Goal: Task Accomplishment & Management: Manage account settings

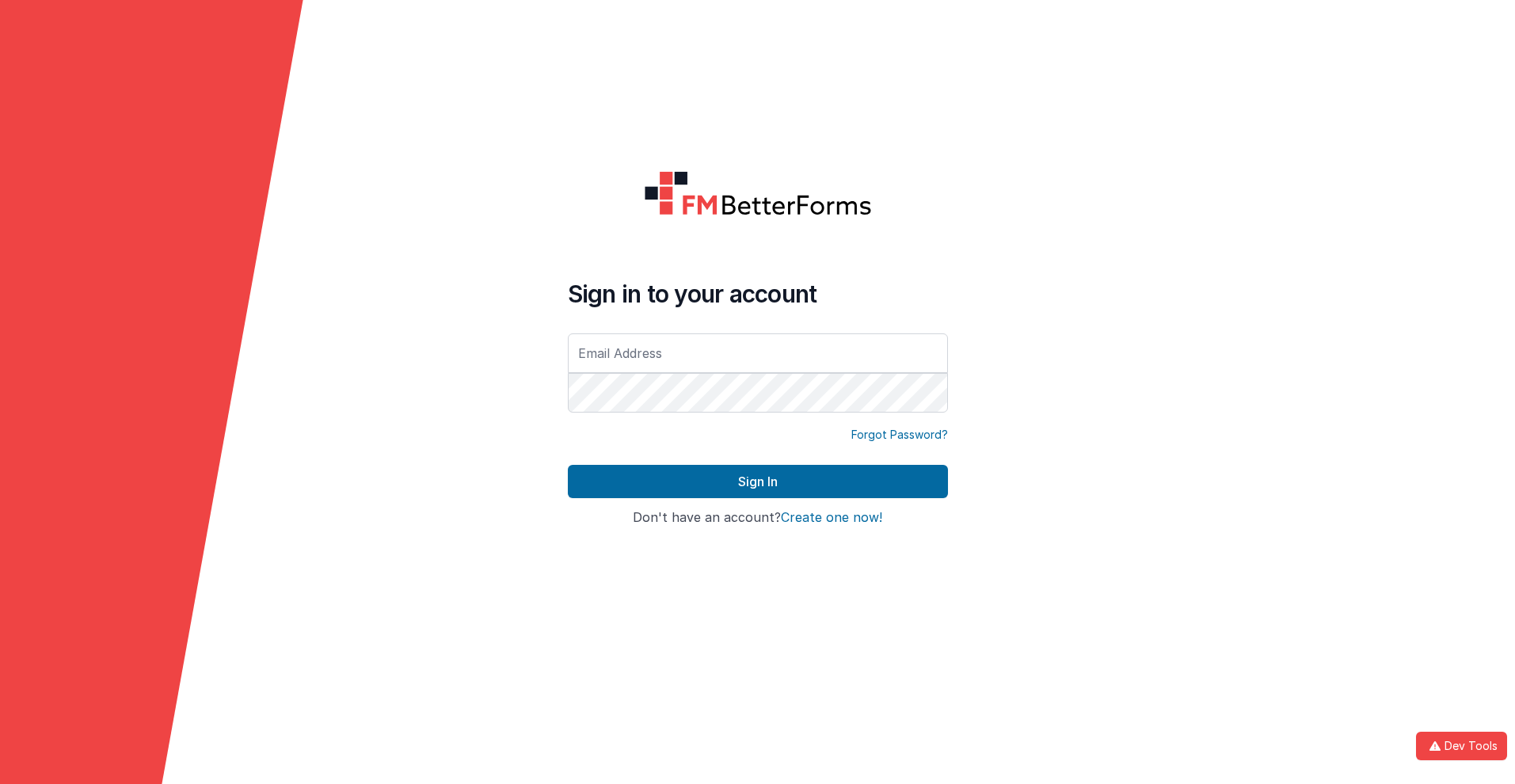
click at [758, 352] on input "text" at bounding box center [758, 353] width 380 height 40
type input "[PERSON_NAME][EMAIL_ADDRESS][DOMAIN_NAME]"
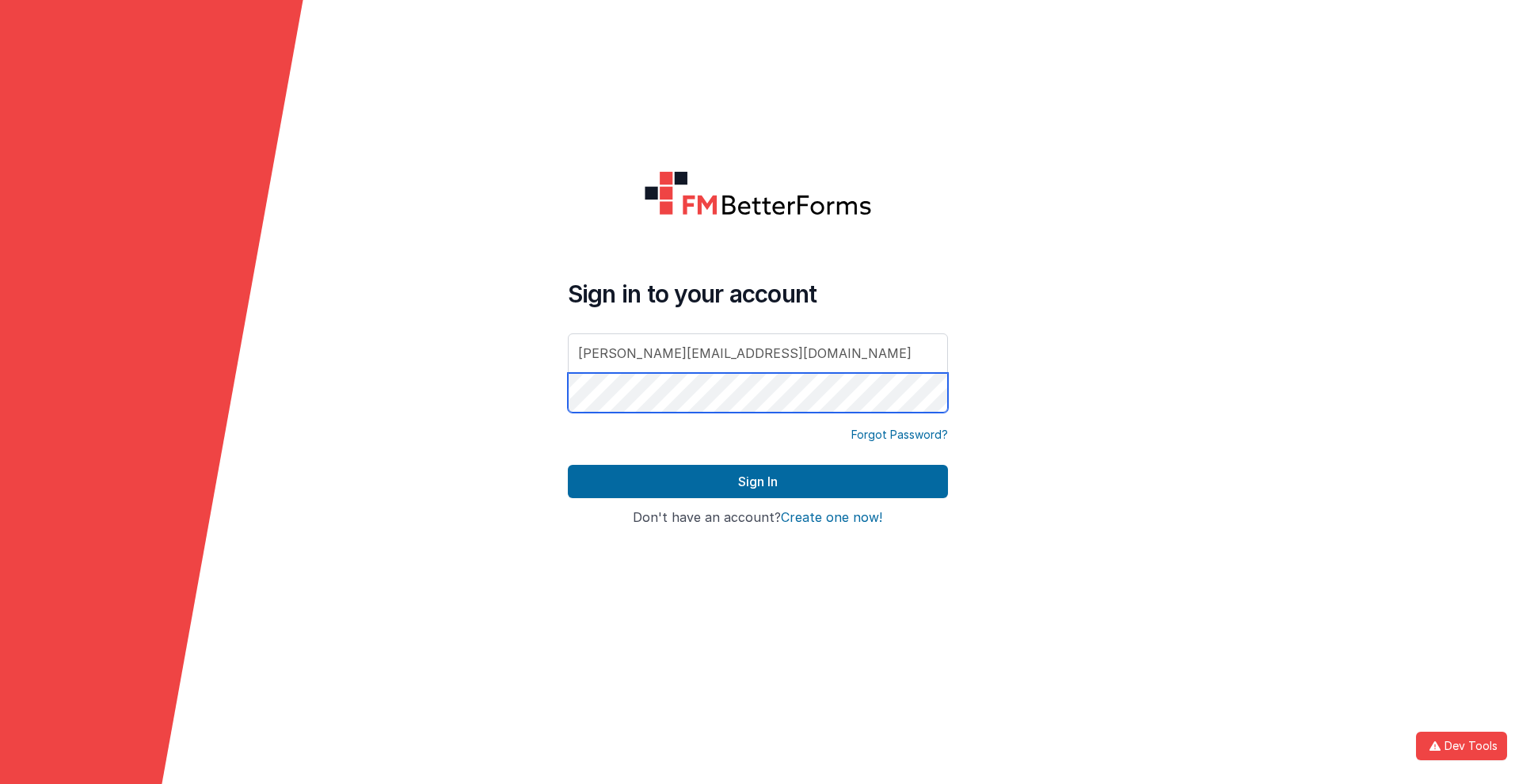
click at [568, 465] on button "Sign In" at bounding box center [758, 481] width 380 height 33
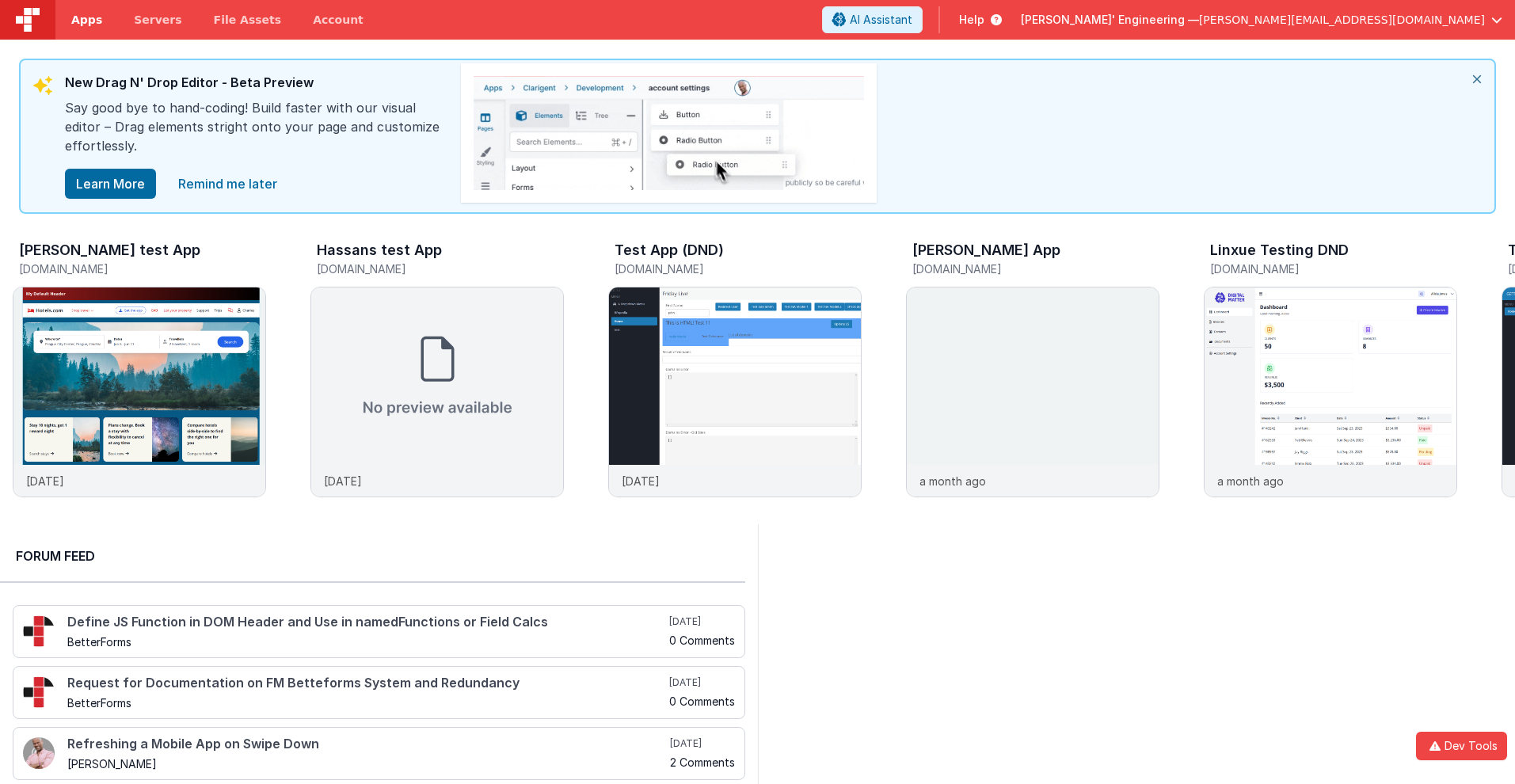
click at [86, 20] on span "Apps" at bounding box center [86, 20] width 31 height 16
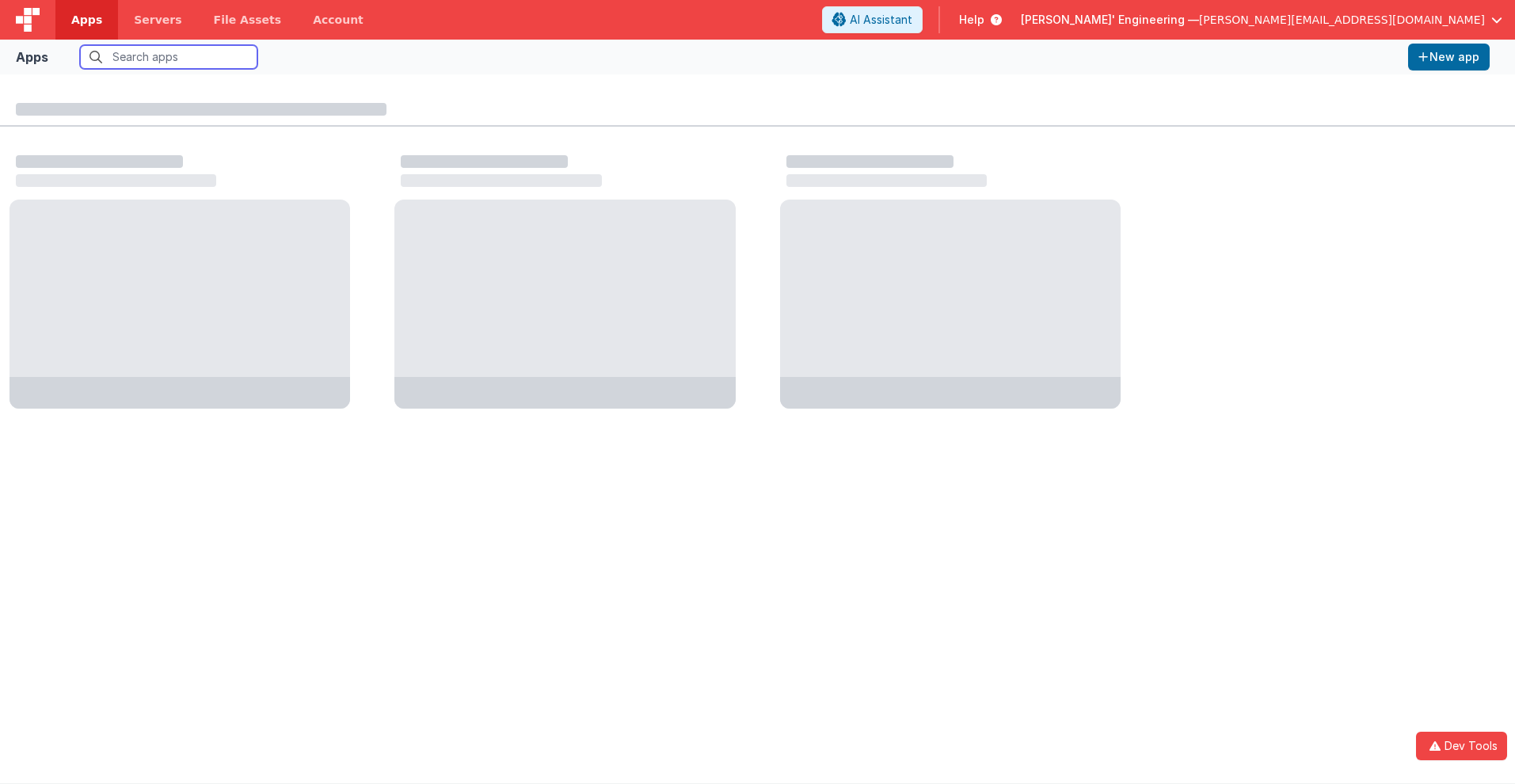
click at [169, 57] on input "text" at bounding box center [169, 57] width 178 height 24
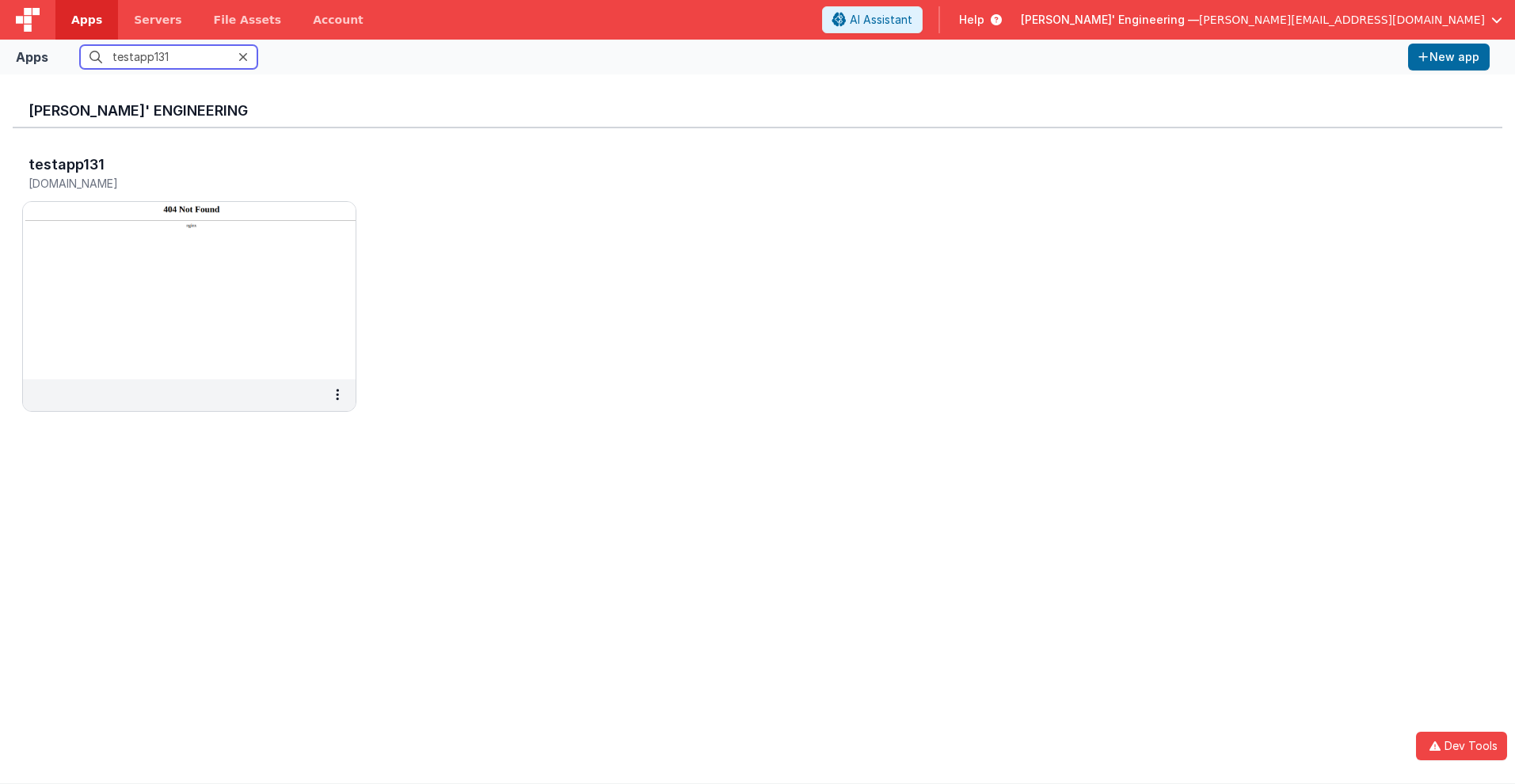
type input "testapp131"
click at [169, 57] on input "testapp131" at bounding box center [169, 57] width 178 height 24
click at [173, 183] on h5 "[DOMAIN_NAME]" at bounding box center [173, 183] width 289 height 12
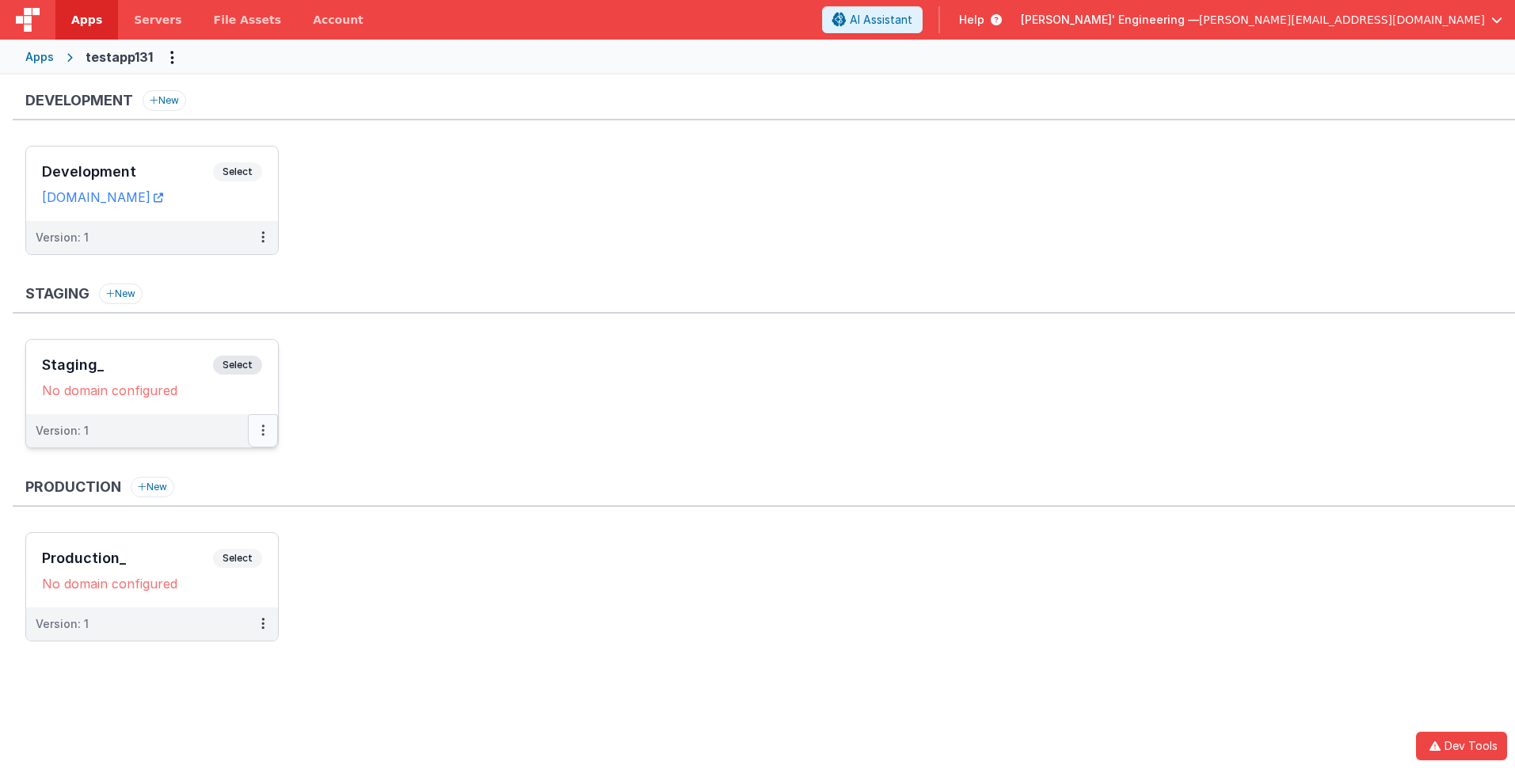
click at [272, 436] on button at bounding box center [263, 430] width 30 height 33
click at [209, 466] on link "Edit" at bounding box center [209, 466] width 140 height 29
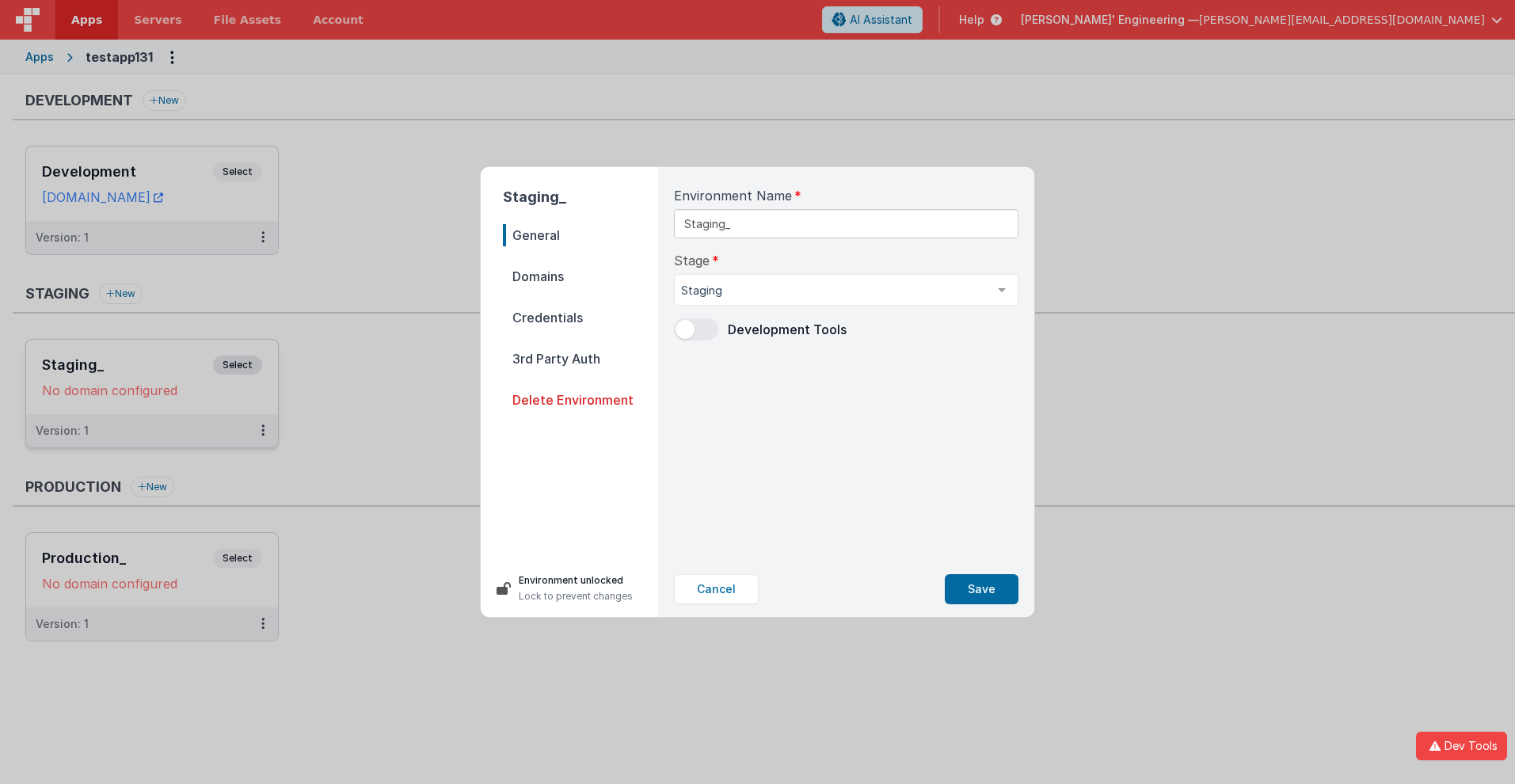
click at [581, 400] on span "Delete Environment" at bounding box center [581, 400] width 155 height 22
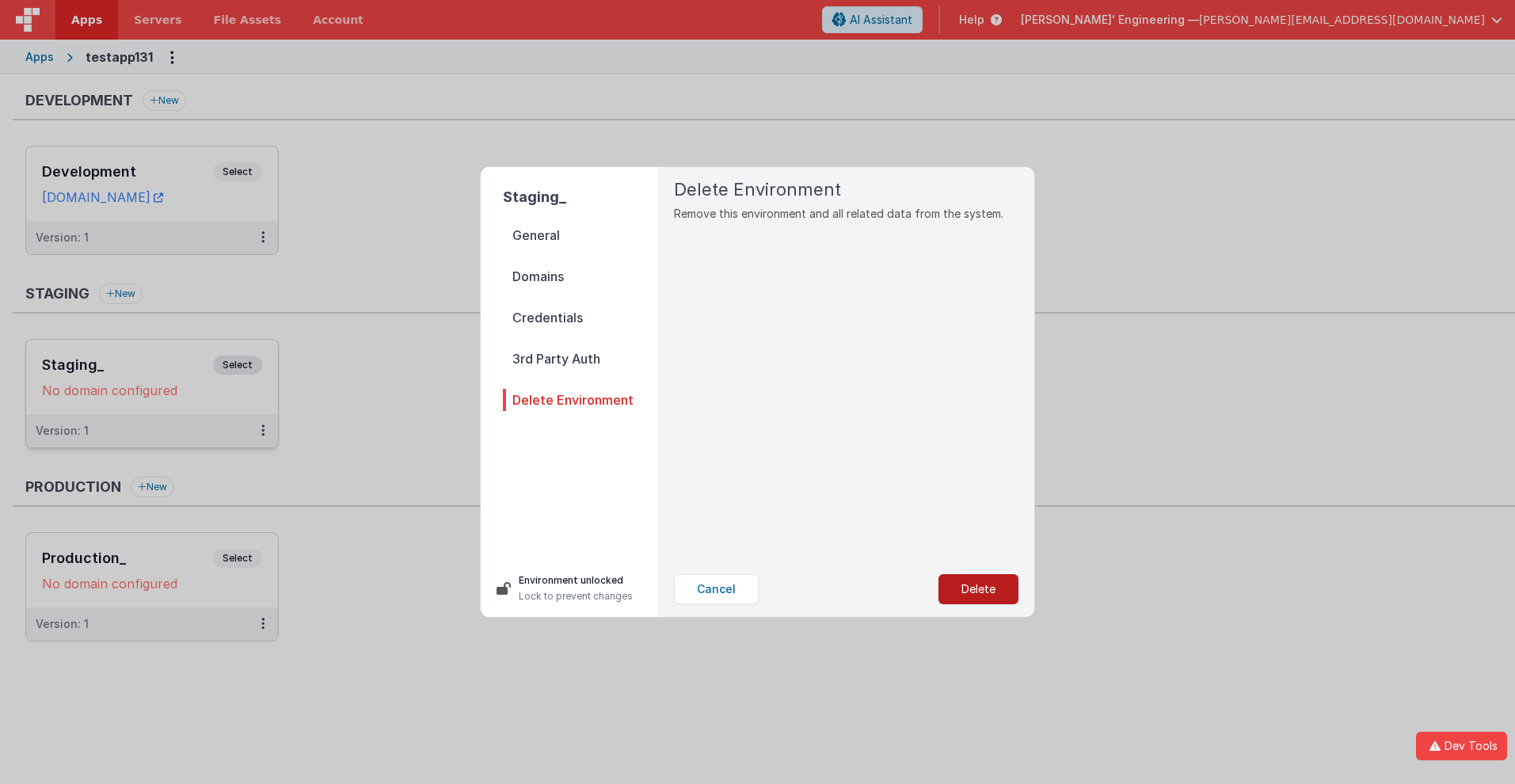
click at [978, 589] on button "Delete" at bounding box center [978, 589] width 80 height 30
click at [898, 589] on button "Yes, Delete" at bounding box center [899, 589] width 105 height 30
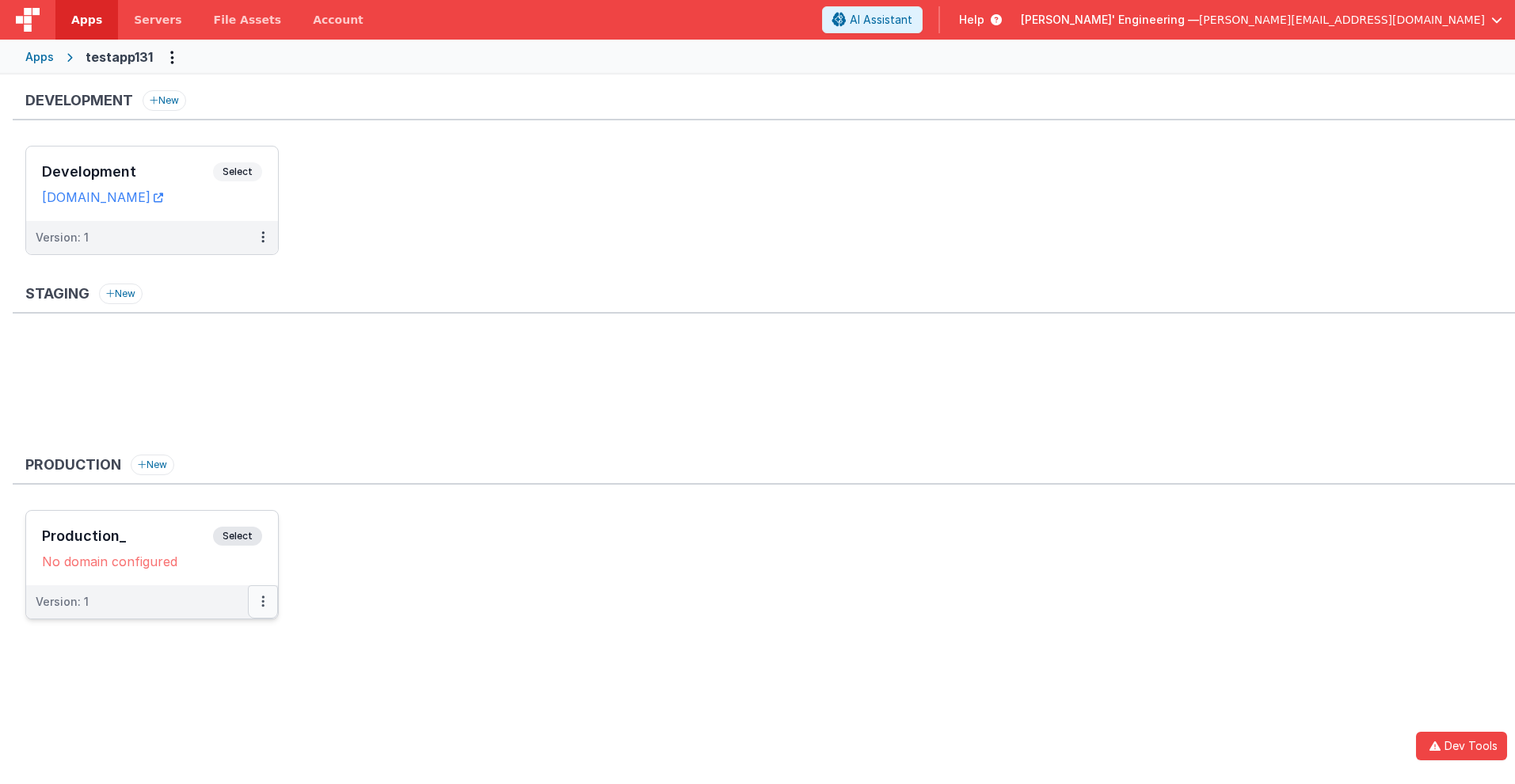
click at [272, 607] on button at bounding box center [263, 602] width 30 height 33
click at [209, 637] on link "Edit" at bounding box center [209, 637] width 140 height 29
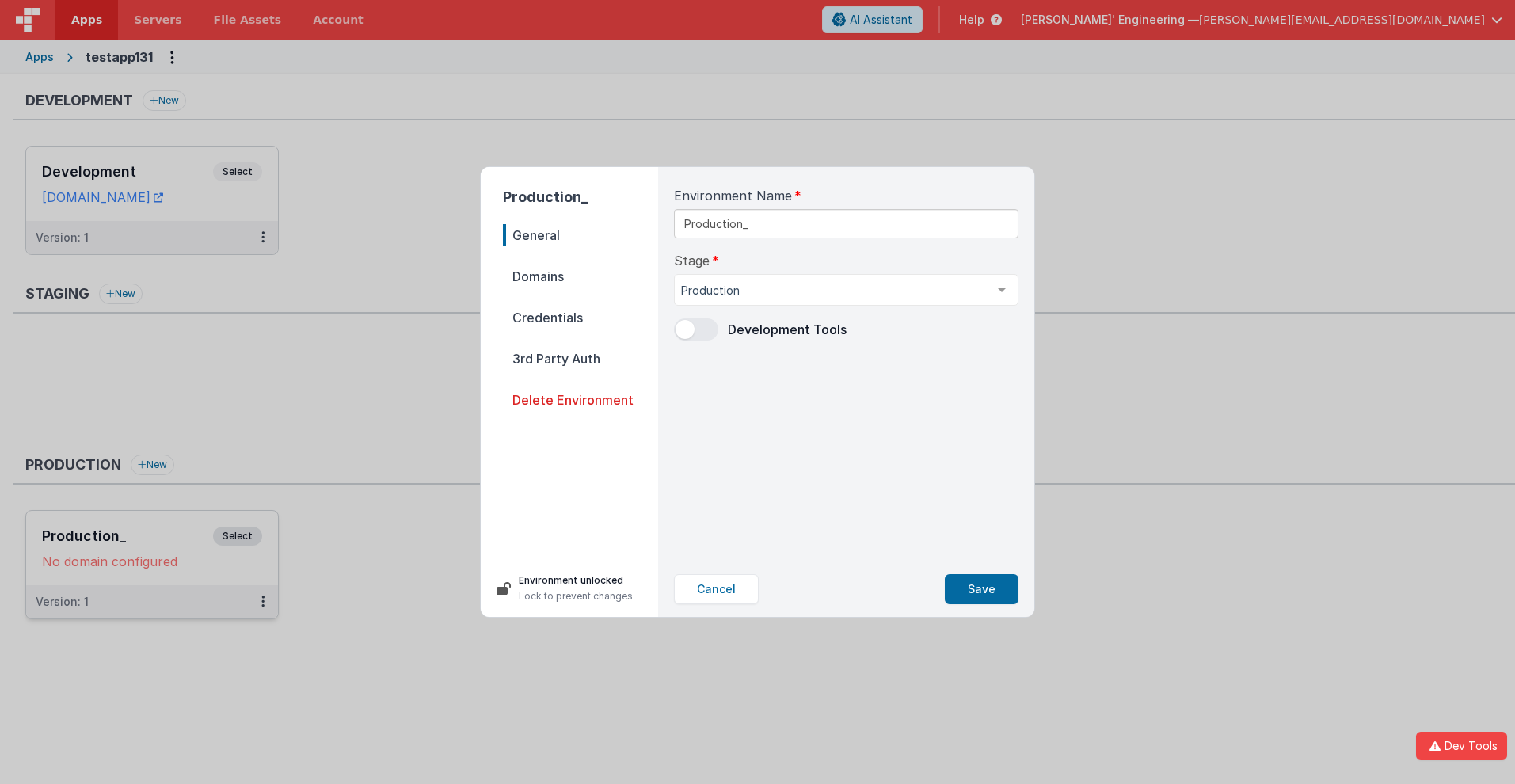
click at [581, 400] on span "Delete Environment" at bounding box center [581, 400] width 155 height 22
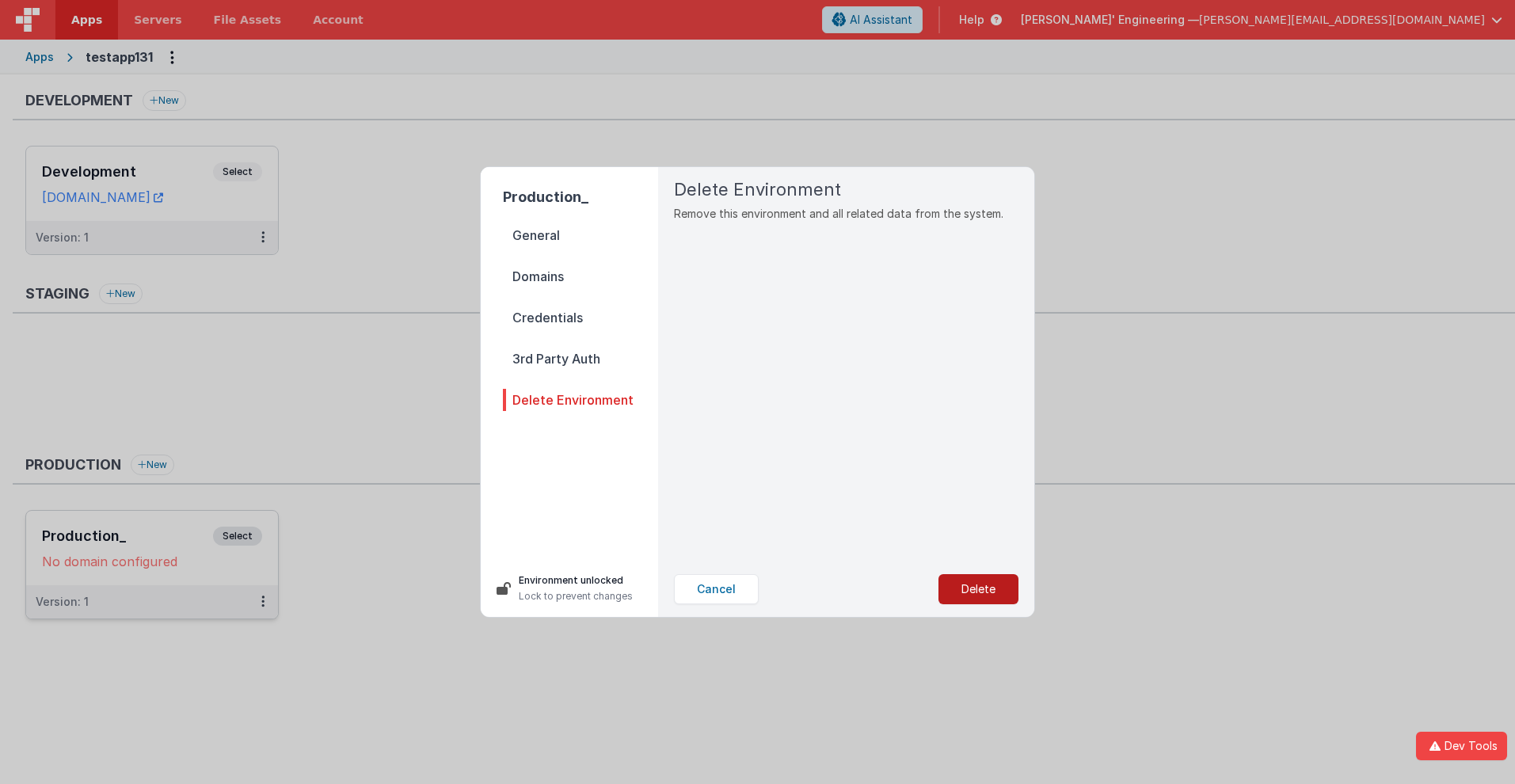
click at [978, 589] on button "Delete" at bounding box center [978, 589] width 80 height 30
click at [898, 589] on button "Yes, Delete" at bounding box center [899, 589] width 105 height 30
